Goal: Transaction & Acquisition: Purchase product/service

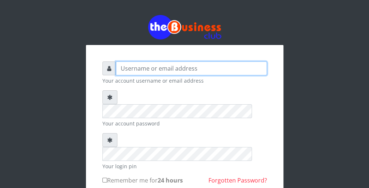
type input "wergbac8"
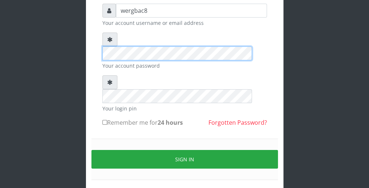
scroll to position [58, 0]
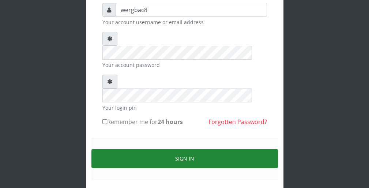
click at [252, 149] on button "Sign in" at bounding box center [184, 158] width 186 height 19
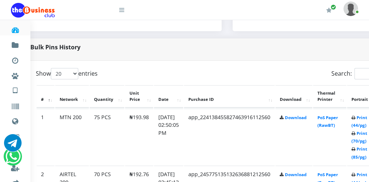
scroll to position [336, 29]
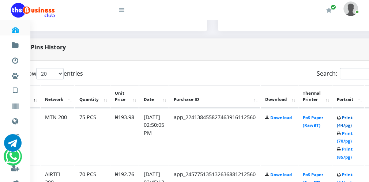
click at [352, 125] on link "Print (44/pg)" at bounding box center [345, 122] width 16 height 14
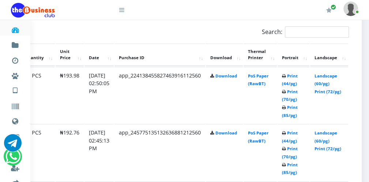
scroll to position [395, 86]
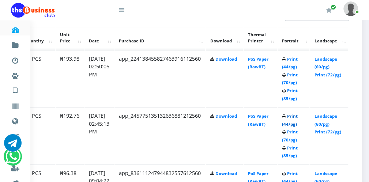
click at [294, 124] on link "Print (44/pg)" at bounding box center [290, 120] width 16 height 14
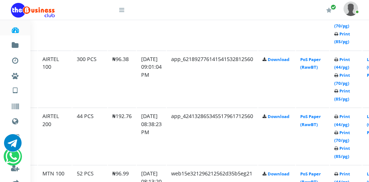
scroll to position [687, 32]
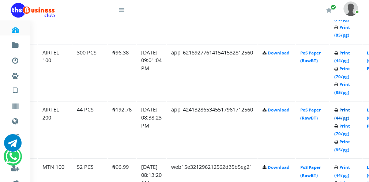
click at [346, 114] on link "Print (44/pg)" at bounding box center [342, 114] width 16 height 14
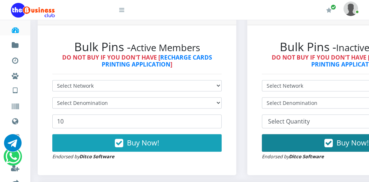
scroll to position [196, 0]
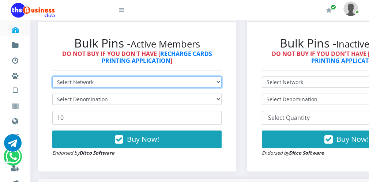
click at [168, 83] on select "Select Network MTN Globacom 9Mobile Airtel" at bounding box center [136, 81] width 169 height 11
select select "Airtel"
click at [52, 77] on select "Select Network MTN Globacom 9Mobile Airtel" at bounding box center [136, 81] width 169 height 11
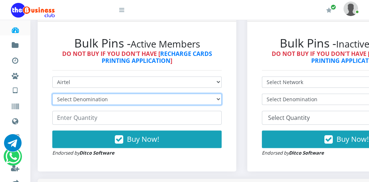
click at [130, 102] on select "Select Denomination Airtel NGN100 - ₦96.38 Airtel NGN200 - ₦192.76 Airtel NGN50…" at bounding box center [136, 99] width 169 height 11
select select "96.38-100"
click at [52, 94] on select "Select Denomination Airtel NGN100 - ₦96.38 Airtel NGN200 - ₦192.76 Airtel NGN50…" at bounding box center [136, 99] width 169 height 11
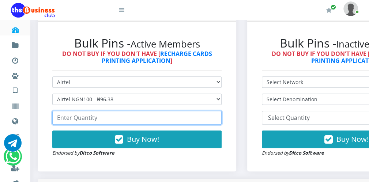
click at [121, 120] on input "number" at bounding box center [136, 118] width 169 height 14
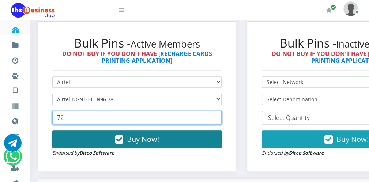
type input "72"
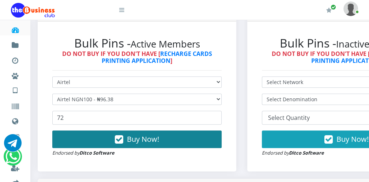
click at [135, 138] on span "Buy Now!" at bounding box center [143, 139] width 32 height 10
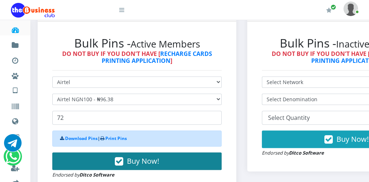
click at [140, 155] on button "Buy Now!" at bounding box center [136, 161] width 169 height 18
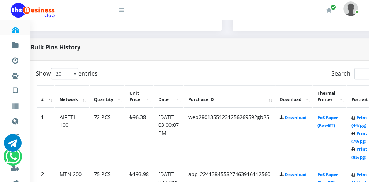
scroll to position [336, 29]
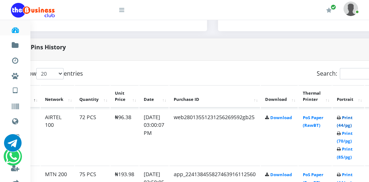
click at [352, 125] on link "Print (44/pg)" at bounding box center [345, 122] width 16 height 14
